Goal: Browse casually

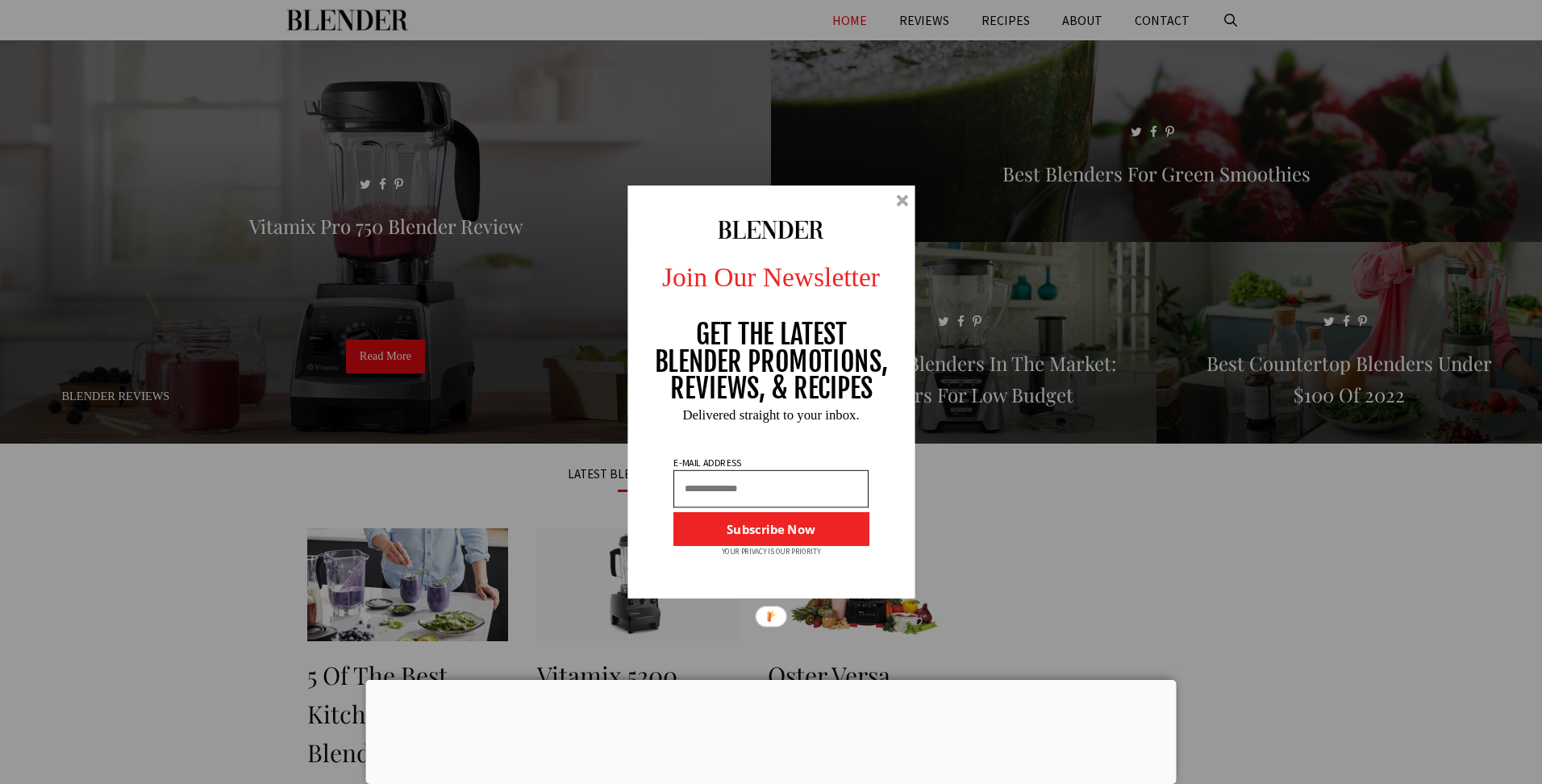
click at [466, 225] on div "Join Our Newsletter GET THE LATEST BLENDER PROMOTIONS, REVIEWS, & RECIPES Subsc…" at bounding box center [771, 392] width 1542 height 784
click at [901, 206] on div at bounding box center [902, 201] width 12 height 12
